Goal: Information Seeking & Learning: Learn about a topic

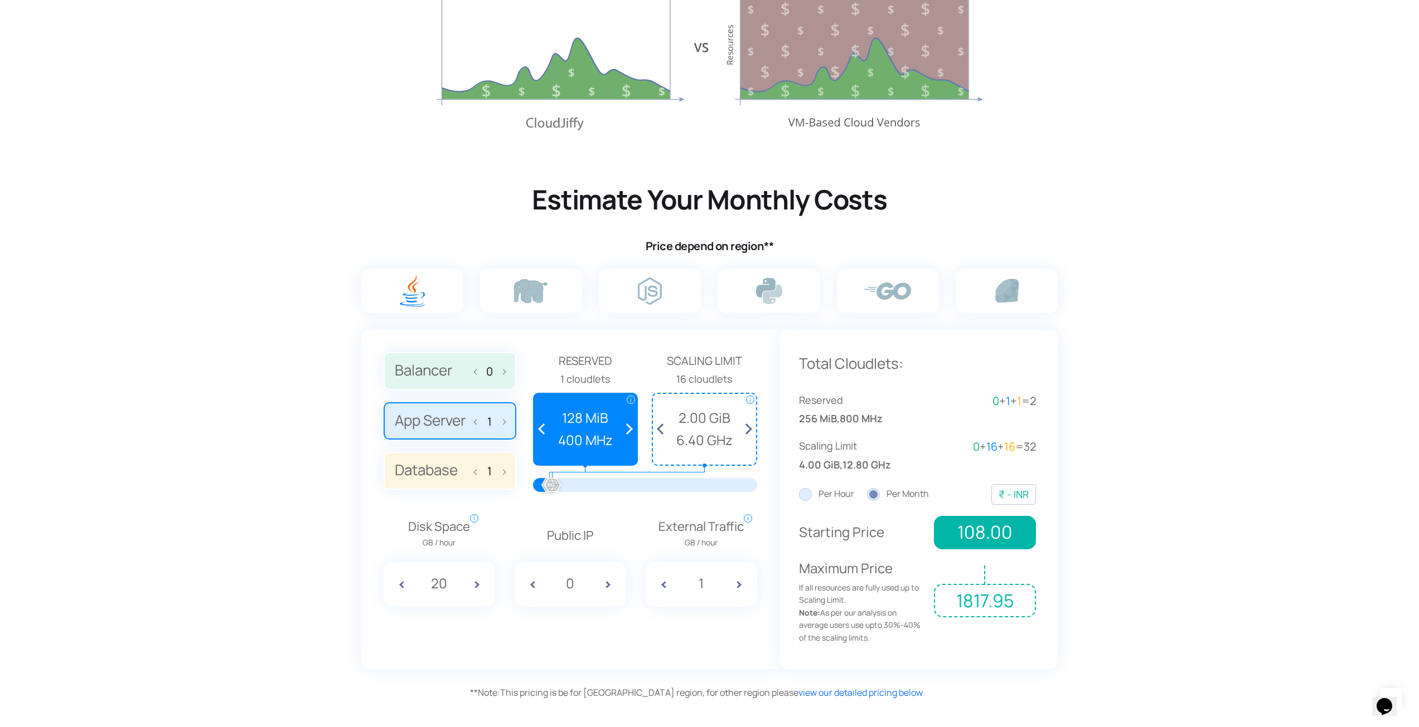
click at [509, 420] on label "App Server 1" at bounding box center [450, 421] width 133 height 38
click at [0, 0] on input "App Server 1" at bounding box center [0, 0] width 0 height 0
click at [496, 426] on input "1" at bounding box center [490, 421] width 18 height 13
click at [501, 425] on span at bounding box center [501, 420] width 8 height 23
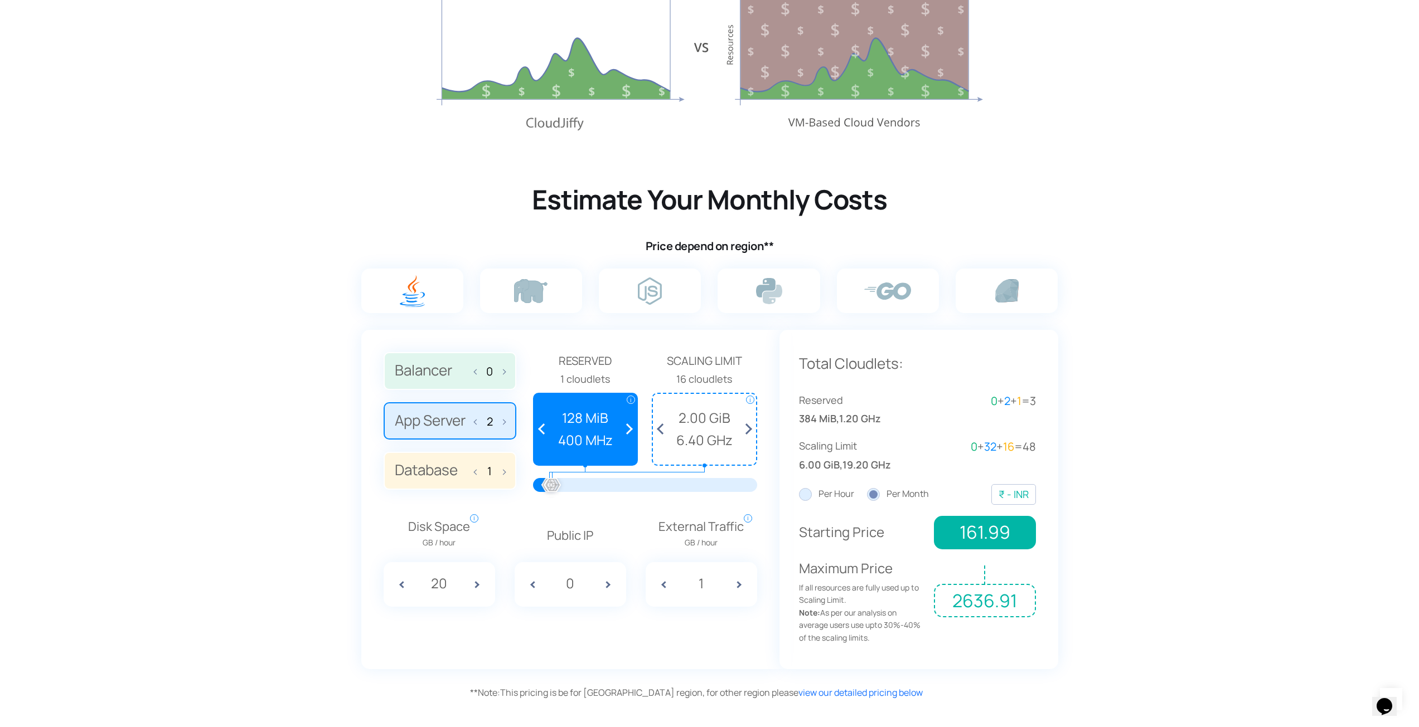
type input "3"
click at [800, 494] on label "Per Hour" at bounding box center [826, 494] width 55 height 14
click at [0, 0] on input "Per Hour" at bounding box center [0, 0] width 0 height 0
click at [1015, 494] on div "₹ - INR" at bounding box center [1013, 495] width 30 height 16
click at [1120, 476] on section "Estimate Your Monthly Costs Price depend on region** 0 3 1 Reserved i i" at bounding box center [709, 422] width 1419 height 565
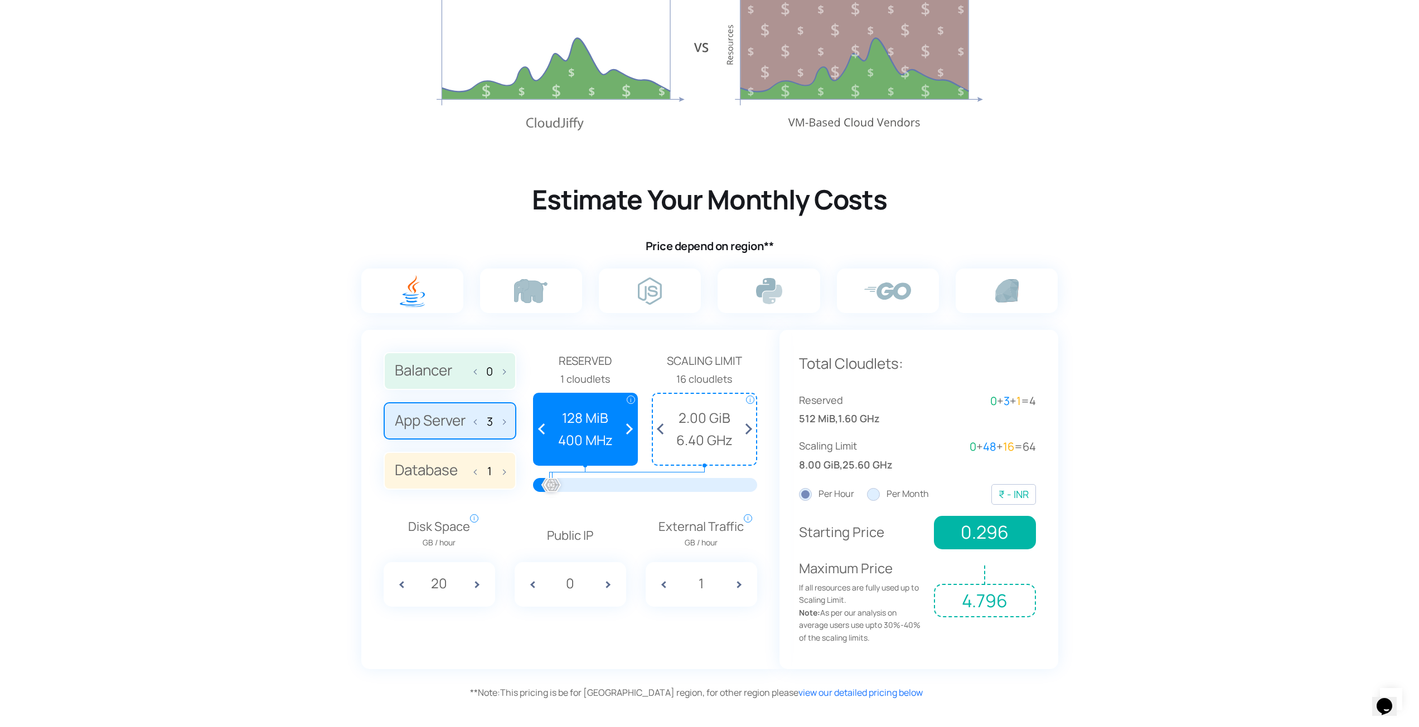
click at [498, 369] on span at bounding box center [501, 370] width 8 height 23
type input "1"
click at [473, 473] on label "Database 1" at bounding box center [450, 471] width 133 height 38
click at [0, 0] on input "Database 1" at bounding box center [0, 0] width 0 height 0
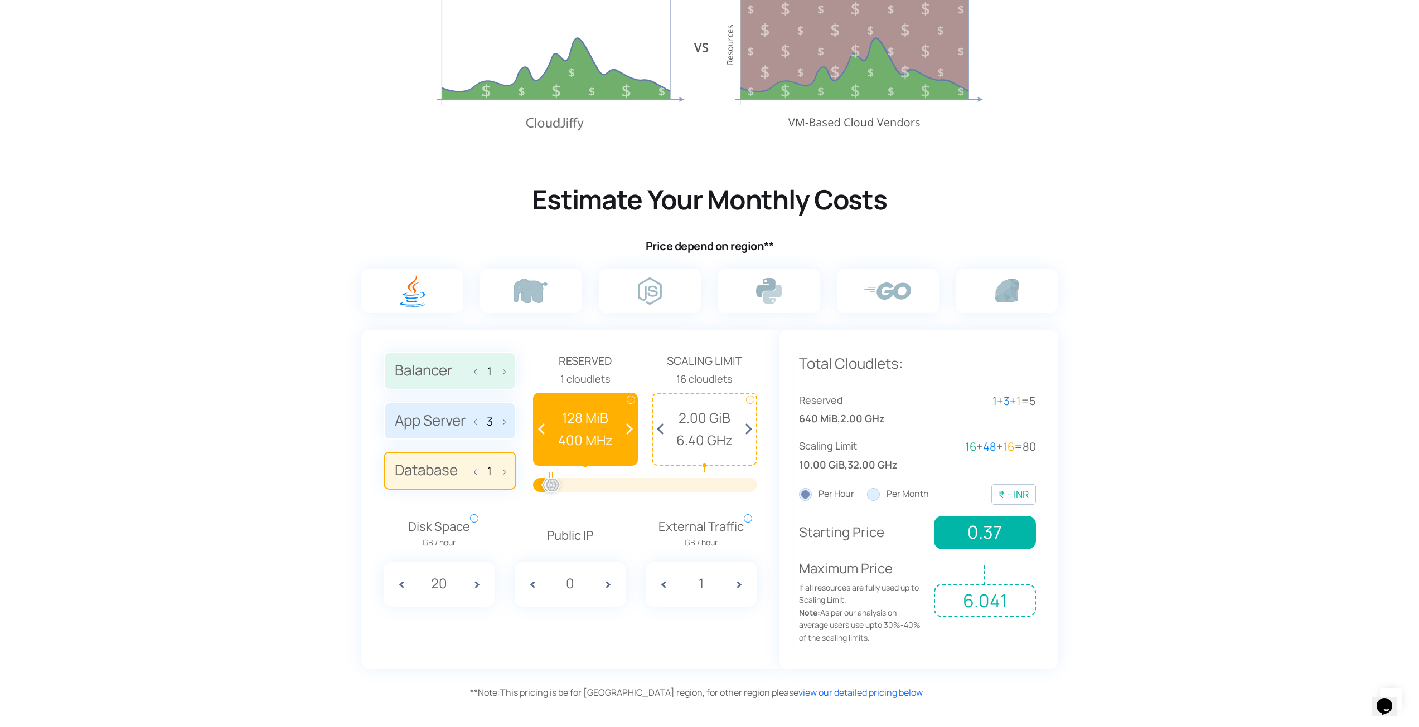
drag, startPoint x: 476, startPoint y: 473, endPoint x: 487, endPoint y: 476, distance: 11.5
click at [477, 474] on span at bounding box center [478, 470] width 8 height 23
type input "0"
click at [610, 528] on p "Public IP" at bounding box center [570, 536] width 111 height 20
click at [765, 297] on img at bounding box center [769, 291] width 26 height 26
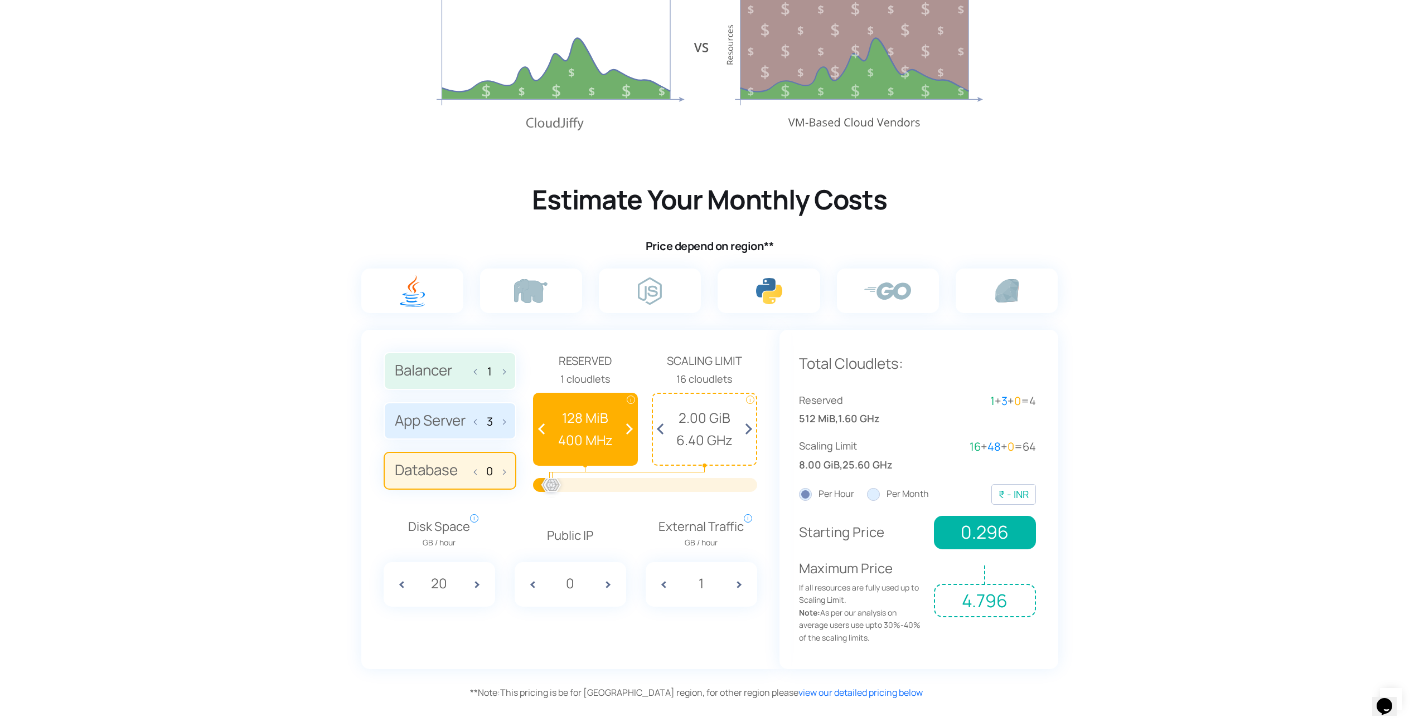
click at [0, 0] on input "radio" at bounding box center [0, 0] width 0 height 0
click at [875, 491] on label "Per Month" at bounding box center [898, 494] width 62 height 14
click at [0, 0] on input "Per Month" at bounding box center [0, 0] width 0 height 0
click at [810, 492] on label "Per Hour" at bounding box center [826, 494] width 55 height 14
click at [0, 0] on input "Per Hour" at bounding box center [0, 0] width 0 height 0
